Goal: Transaction & Acquisition: Purchase product/service

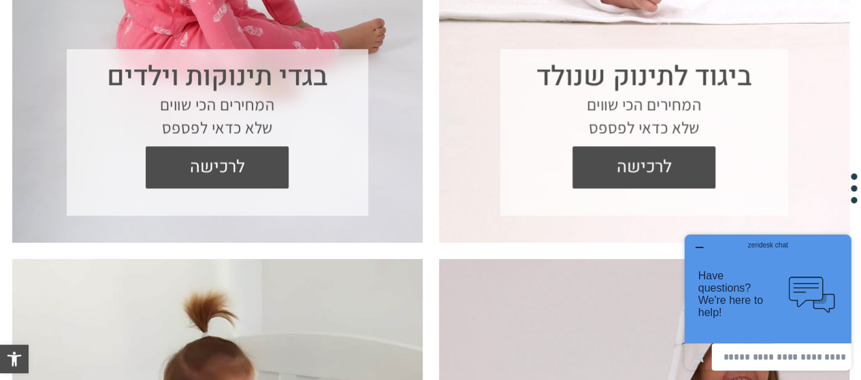
scroll to position [621, 0]
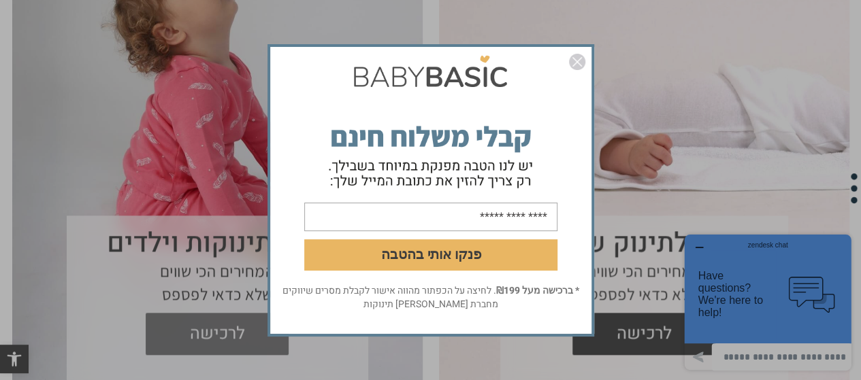
click at [259, 327] on div "פנקו אותי בהטבה * ברכישה מעל ₪199 . לחיצה על הכפתור מהווה אישור לקבלת מסרים שיו…" at bounding box center [430, 190] width 861 height 380
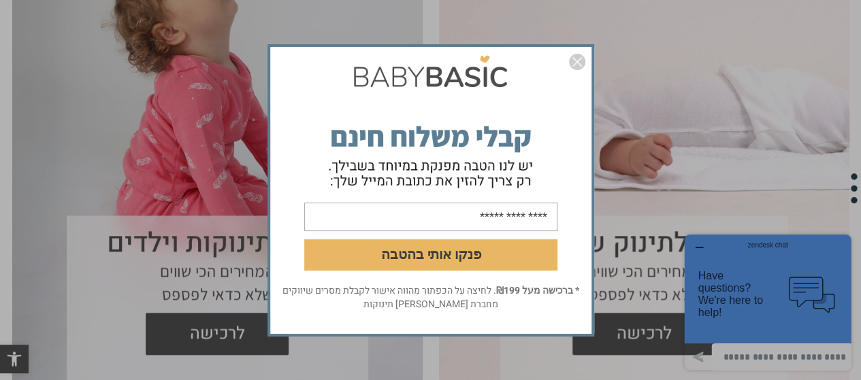
click at [536, 216] on input "email" at bounding box center [430, 216] width 253 height 29
type input "**********"
click at [490, 244] on button "פנקו אותי בהטבה" at bounding box center [430, 254] width 253 height 31
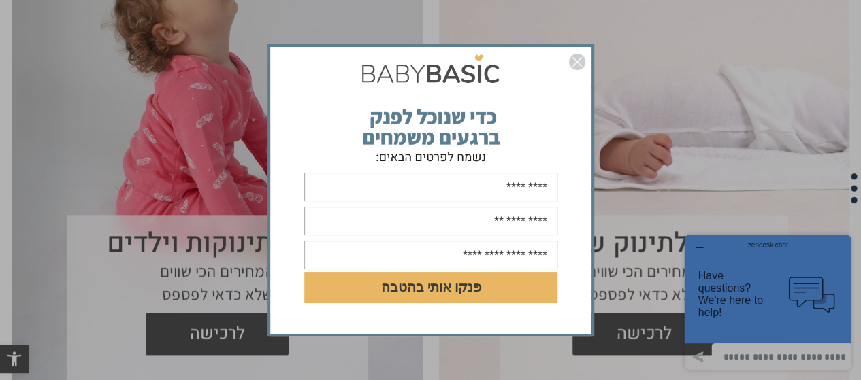
click at [576, 62] on img "סגור" at bounding box center [577, 62] width 16 height 16
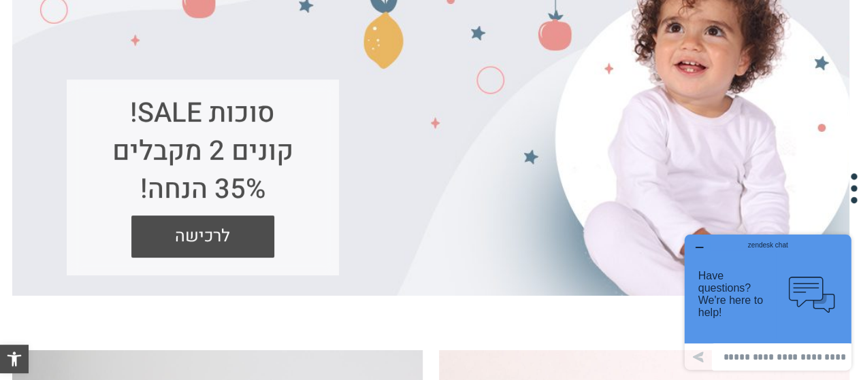
scroll to position [354, 0]
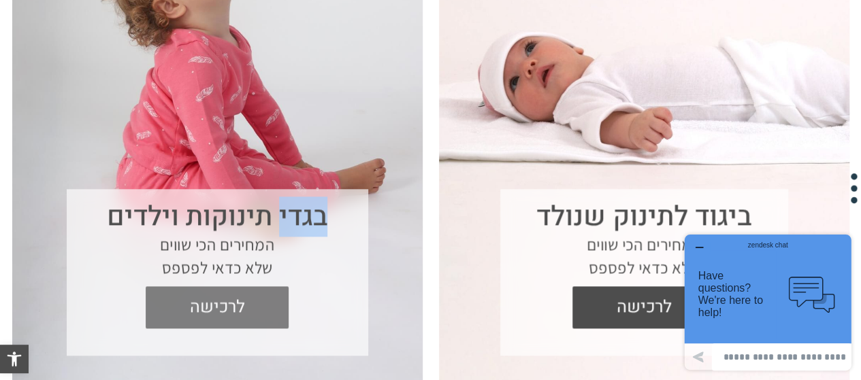
scroll to position [680, 0]
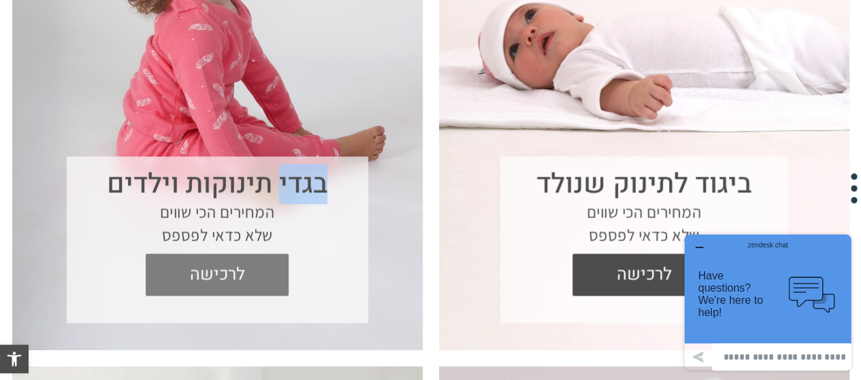
click at [271, 270] on span "לרכישה" at bounding box center [217, 275] width 122 height 42
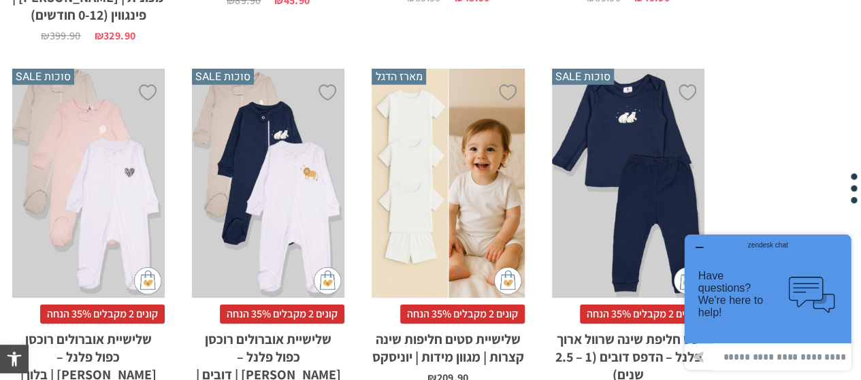
scroll to position [4544, 0]
